Goal: Information Seeking & Learning: Learn about a topic

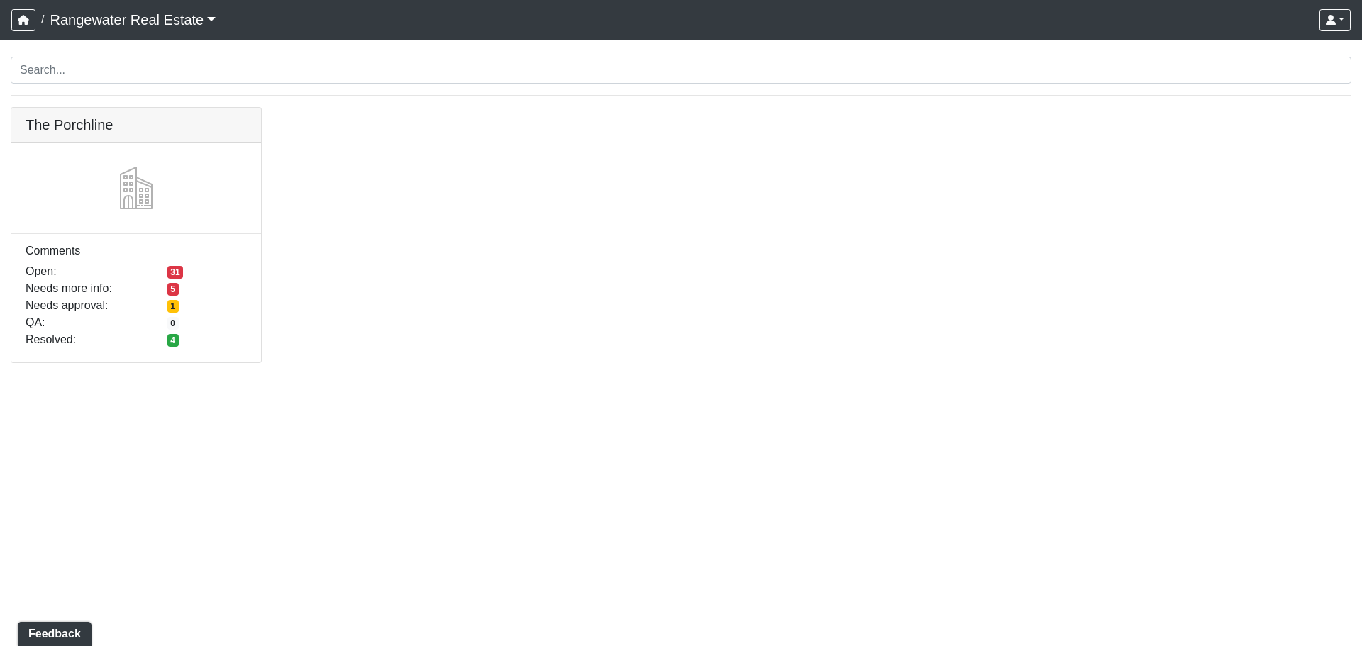
drag, startPoint x: 0, startPoint y: 0, endPoint x: 586, endPoint y: 204, distance: 620.7
click at [651, 196] on div "The Porchline Comments Open: 31 Needs more info: 5 Needs approval: 1 QA: 0 Reso…" at bounding box center [681, 243] width 1362 height 273
click at [105, 108] on link at bounding box center [136, 108] width 250 height 0
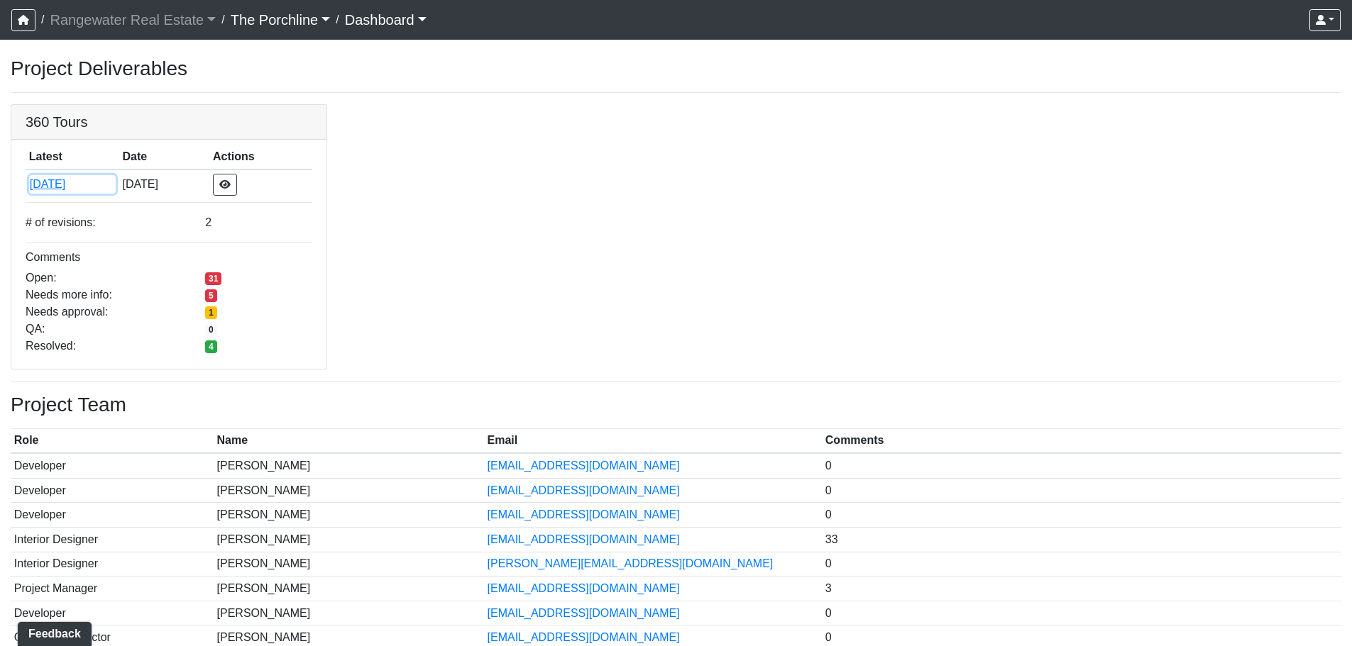
click at [60, 189] on button "[DATE]" at bounding box center [72, 184] width 87 height 18
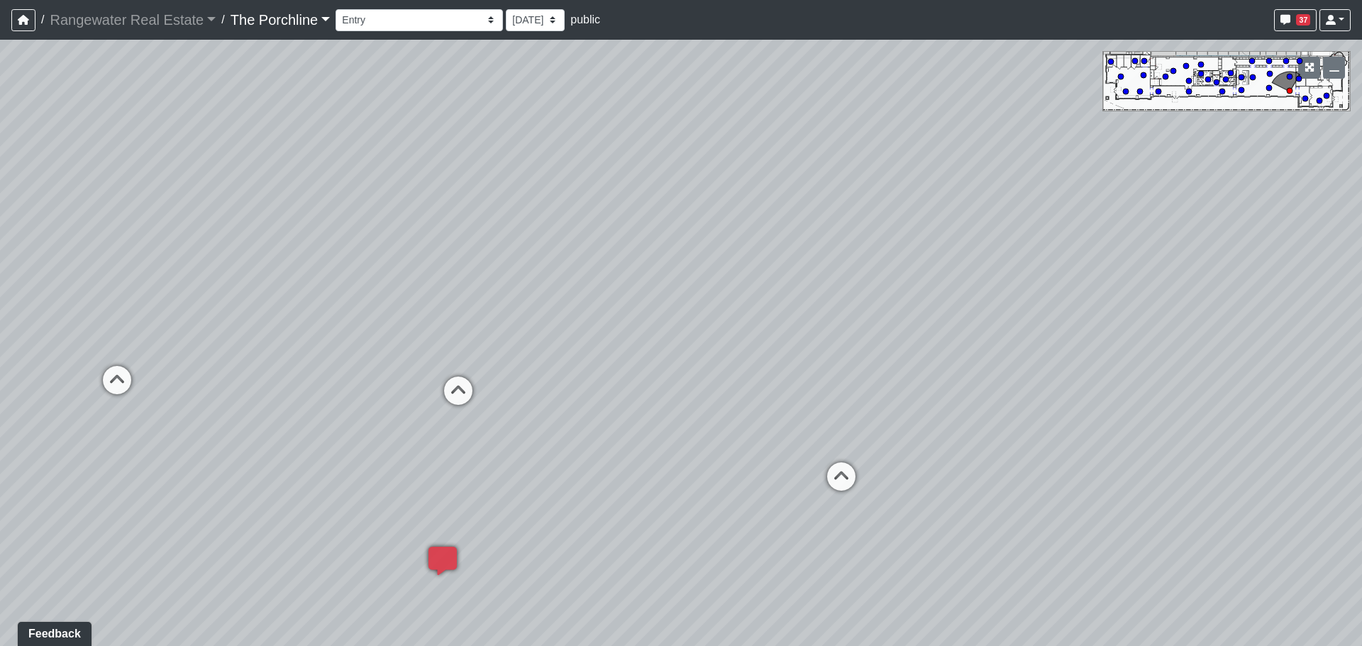
drag, startPoint x: 920, startPoint y: 367, endPoint x: 321, endPoint y: 274, distance: 606.1
click at [334, 275] on div "Loading... Seating Loading... Mailroom Entry Loading... Lounge Entry Loading...…" at bounding box center [681, 343] width 1362 height 607
drag, startPoint x: 825, startPoint y: 286, endPoint x: 351, endPoint y: 287, distance: 474.7
click at [370, 286] on div "Loading... Seating Loading... Mailroom Entry Loading... Lounge Entry Loading...…" at bounding box center [681, 343] width 1362 height 607
click at [770, 402] on div "Leasing - Coffee Foyer" at bounding box center [832, 406] width 129 height 28
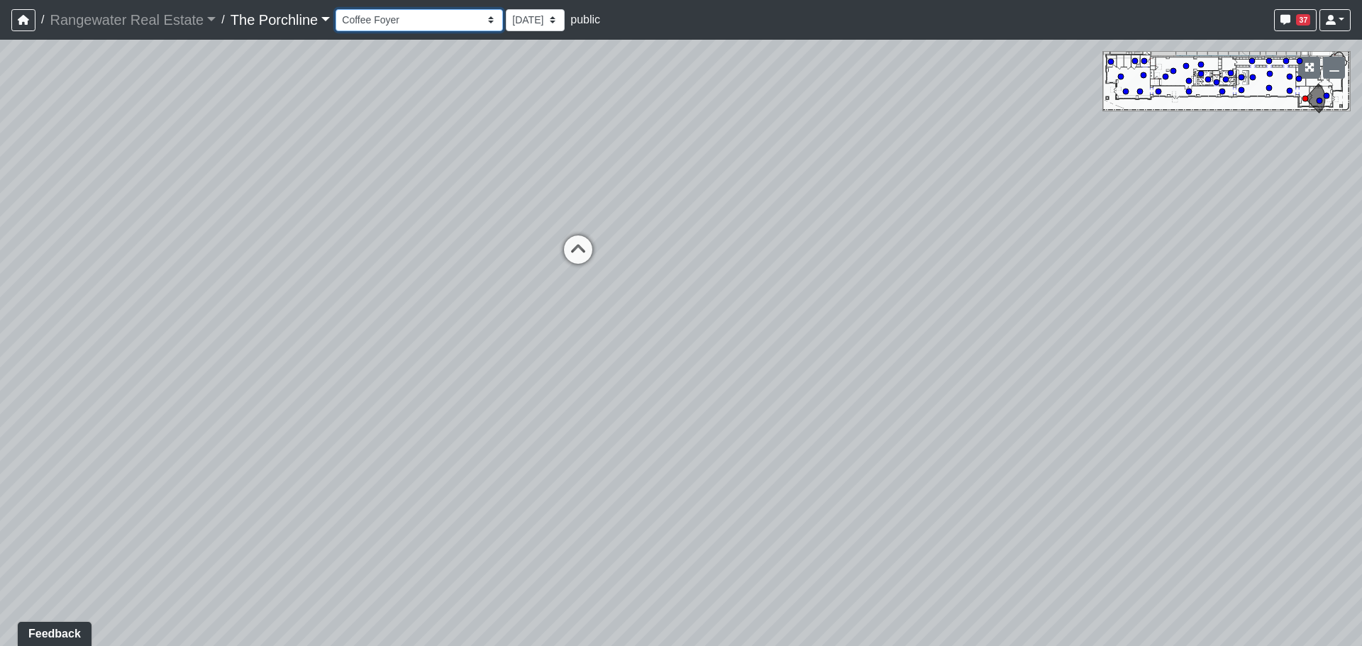
click at [403, 19] on select "Entry [GEOGRAPHIC_DATA] Kitchen Lounge Lounge Entry Mailroom Entry Seating Cowo…" at bounding box center [419, 20] width 167 height 22
click at [336, 9] on select "Entry Grandhall Entry Island Kitchen Lounge Lounge Entry Mailroom Entry Seating…" at bounding box center [419, 20] width 167 height 22
select select "vkVQVYPAJ83sLdWuzaKmdr"
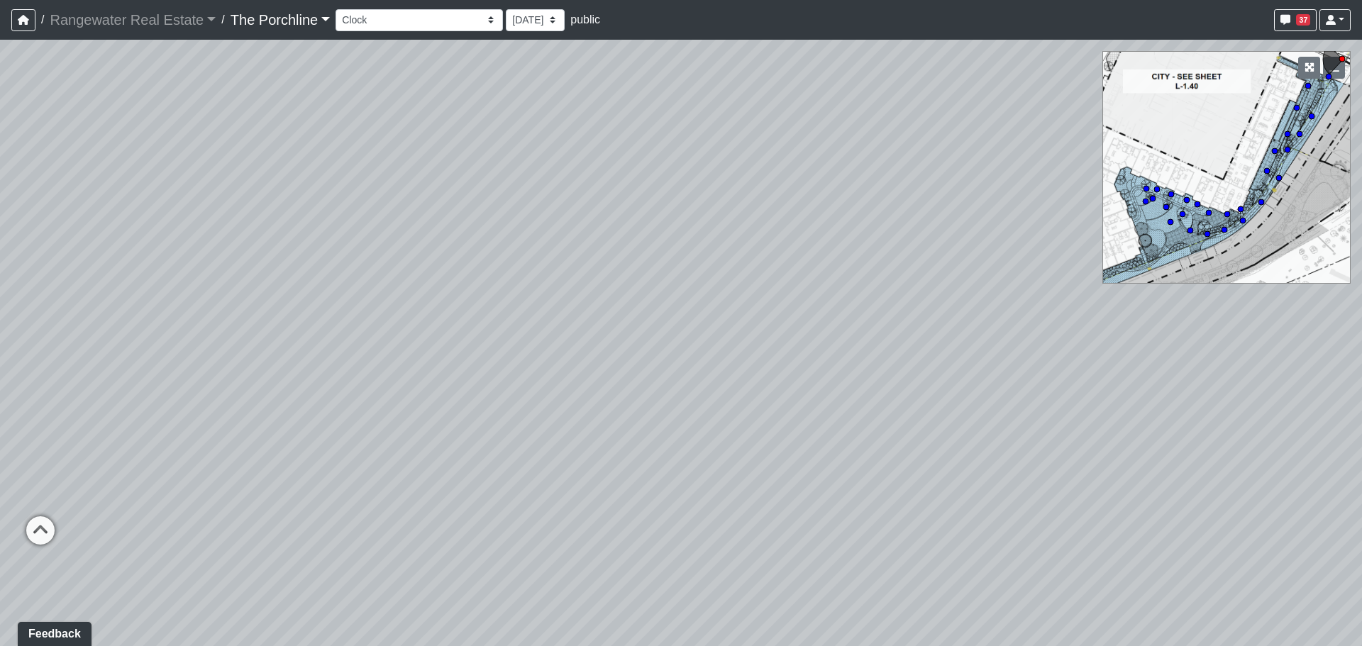
drag, startPoint x: 788, startPoint y: 348, endPoint x: 506, endPoint y: 483, distance: 313.3
click at [506, 483] on div "Loading... Seating Loading... Mailroom Entry Loading... Lounge Entry Loading...…" at bounding box center [681, 343] width 1362 height 607
drag, startPoint x: 409, startPoint y: 448, endPoint x: 824, endPoint y: 388, distance: 419.4
click at [824, 388] on div "Loading... Seating Loading... Mailroom Entry Loading... Lounge Entry Loading...…" at bounding box center [681, 343] width 1362 height 607
drag, startPoint x: 689, startPoint y: 321, endPoint x: 684, endPoint y: 345, distance: 24.6
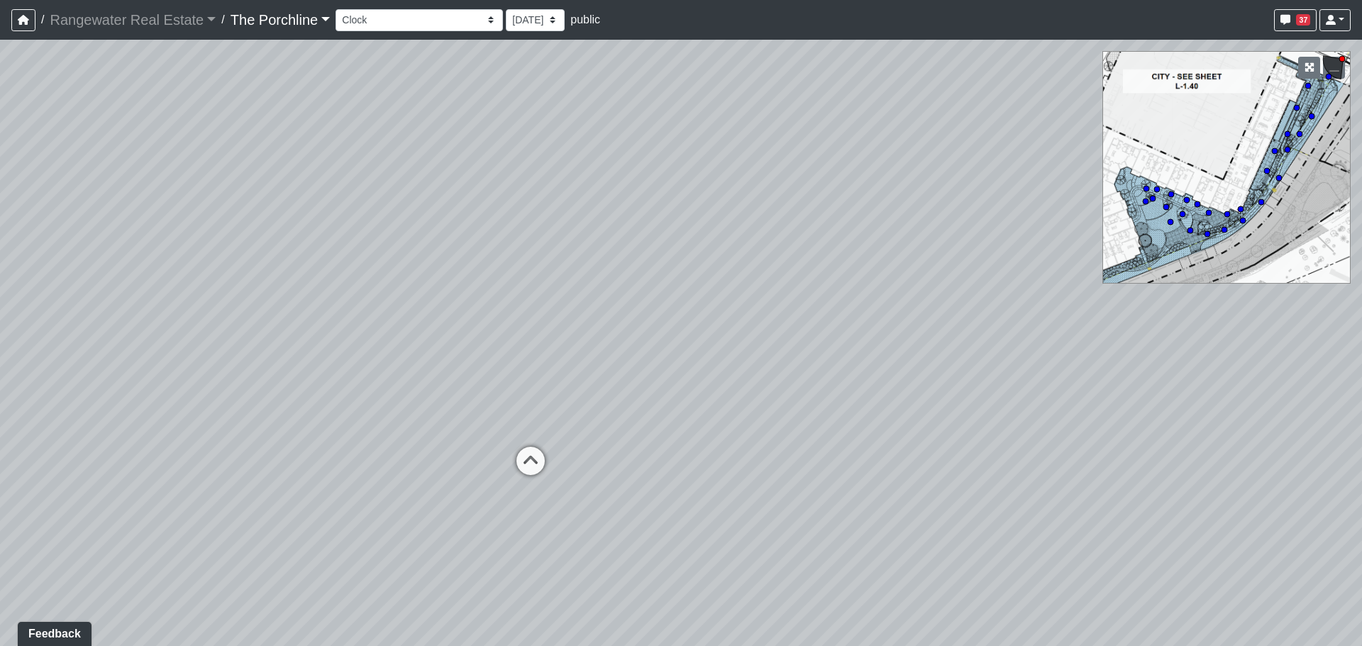
click at [684, 345] on div "Loading... Seating Loading... Mailroom Entry Loading... Lounge Entry Loading...…" at bounding box center [681, 343] width 1362 height 607
drag, startPoint x: 1048, startPoint y: 373, endPoint x: 575, endPoint y: 410, distance: 474.0
click at [575, 410] on div "Loading... Seating Loading... Mailroom Entry Loading... Lounge Entry Loading...…" at bounding box center [681, 343] width 1362 height 607
drag, startPoint x: 839, startPoint y: 464, endPoint x: 400, endPoint y: 332, distance: 459.3
click at [393, 334] on div "Loading... Seating Loading... Mailroom Entry Loading... Lounge Entry Loading...…" at bounding box center [681, 343] width 1362 height 607
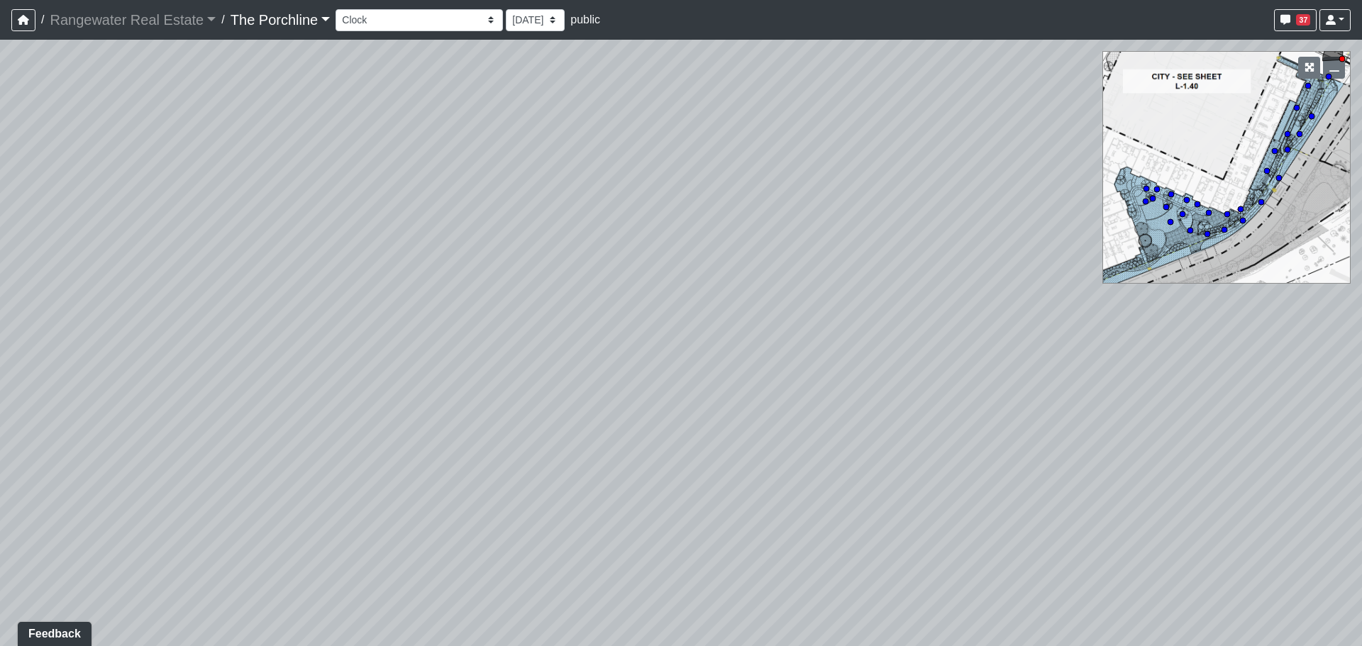
drag, startPoint x: 918, startPoint y: 334, endPoint x: 402, endPoint y: 297, distance: 517.3
click at [370, 313] on div "Loading... Seating Loading... Mailroom Entry Loading... Lounge Entry Loading...…" at bounding box center [681, 343] width 1362 height 607
